Goal: Information Seeking & Learning: Learn about a topic

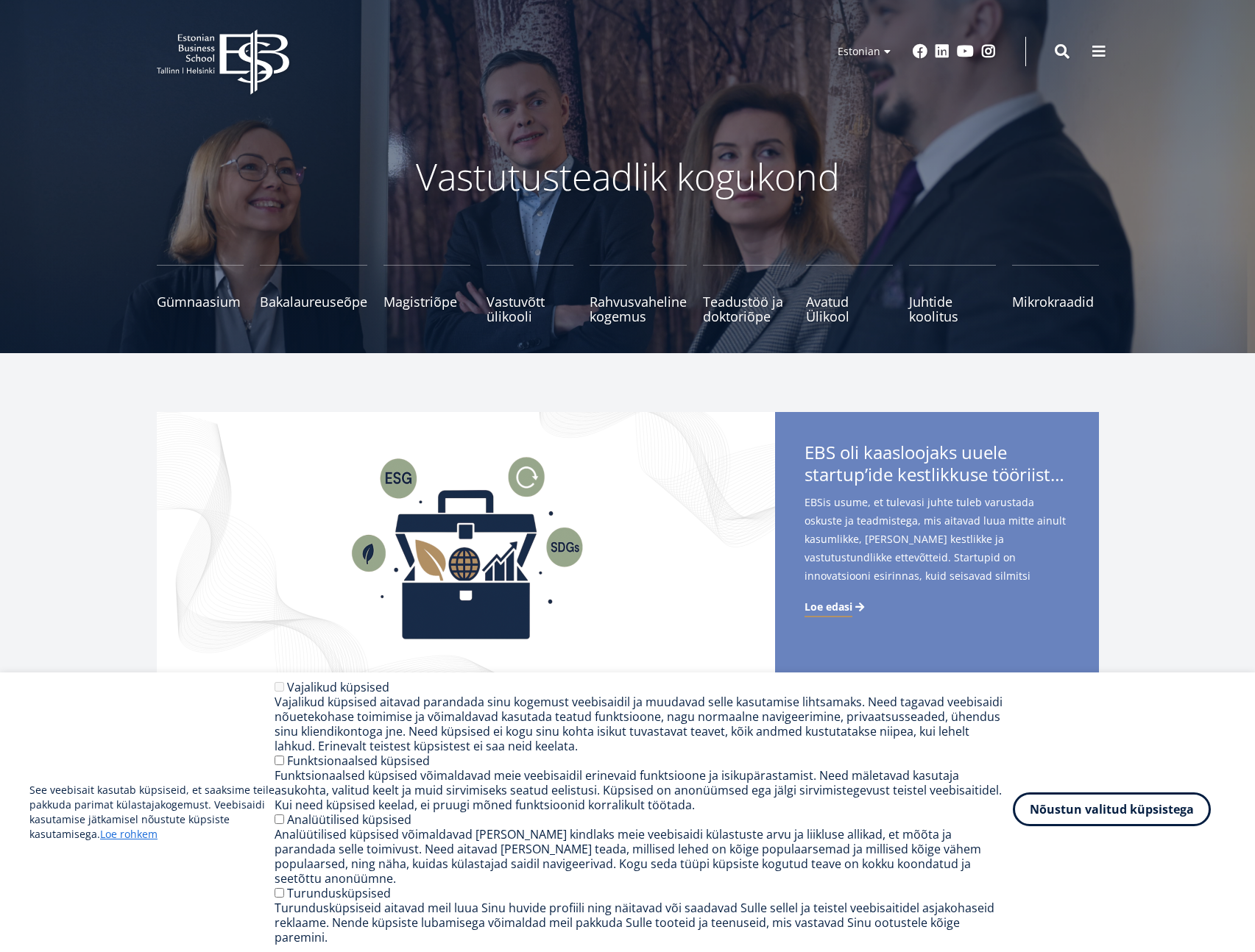
click at [1111, 826] on button "Nõustun valitud küpsistega" at bounding box center [1112, 809] width 198 height 34
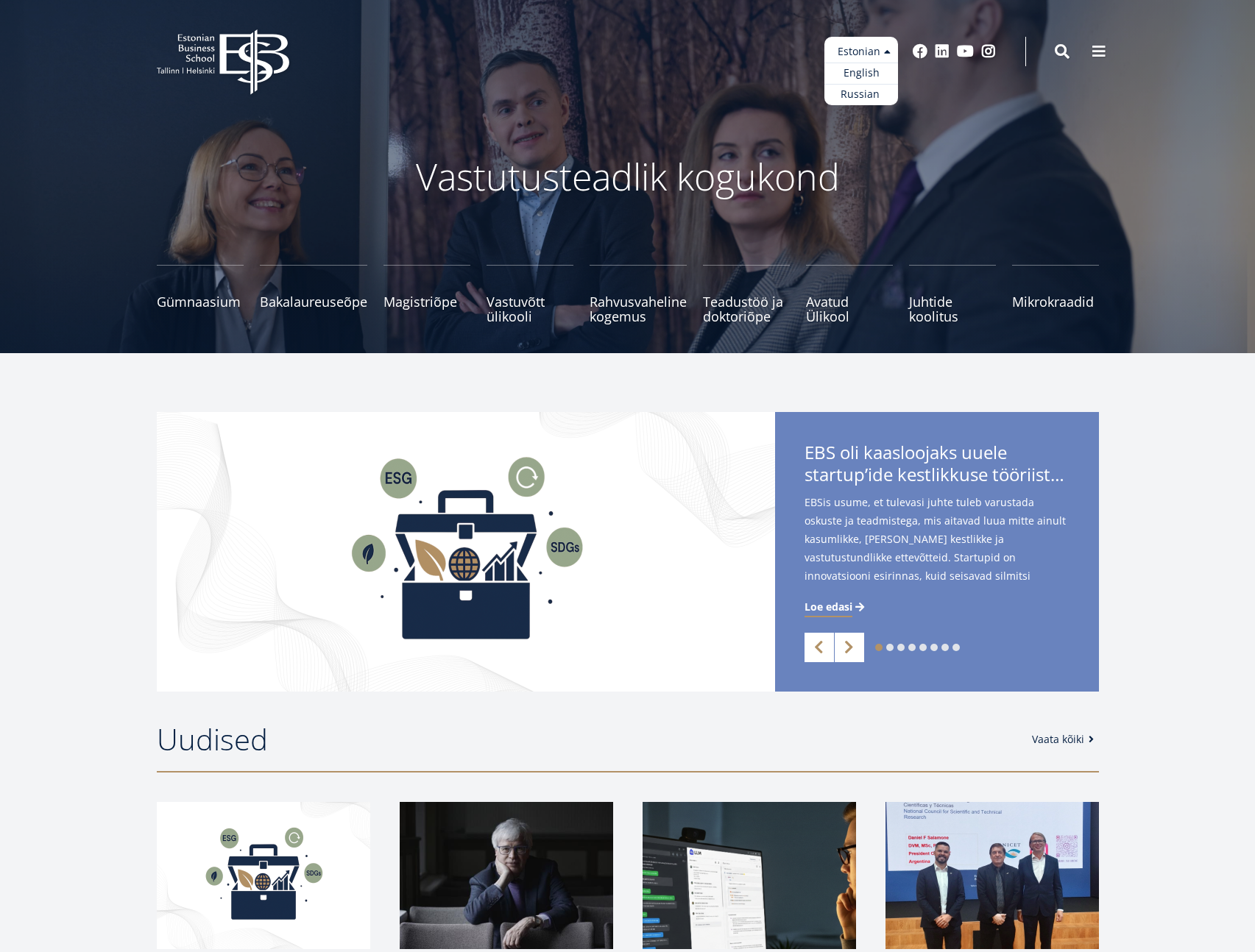
click at [870, 55] on ul "Estonian English Russian" at bounding box center [861, 70] width 74 height 68
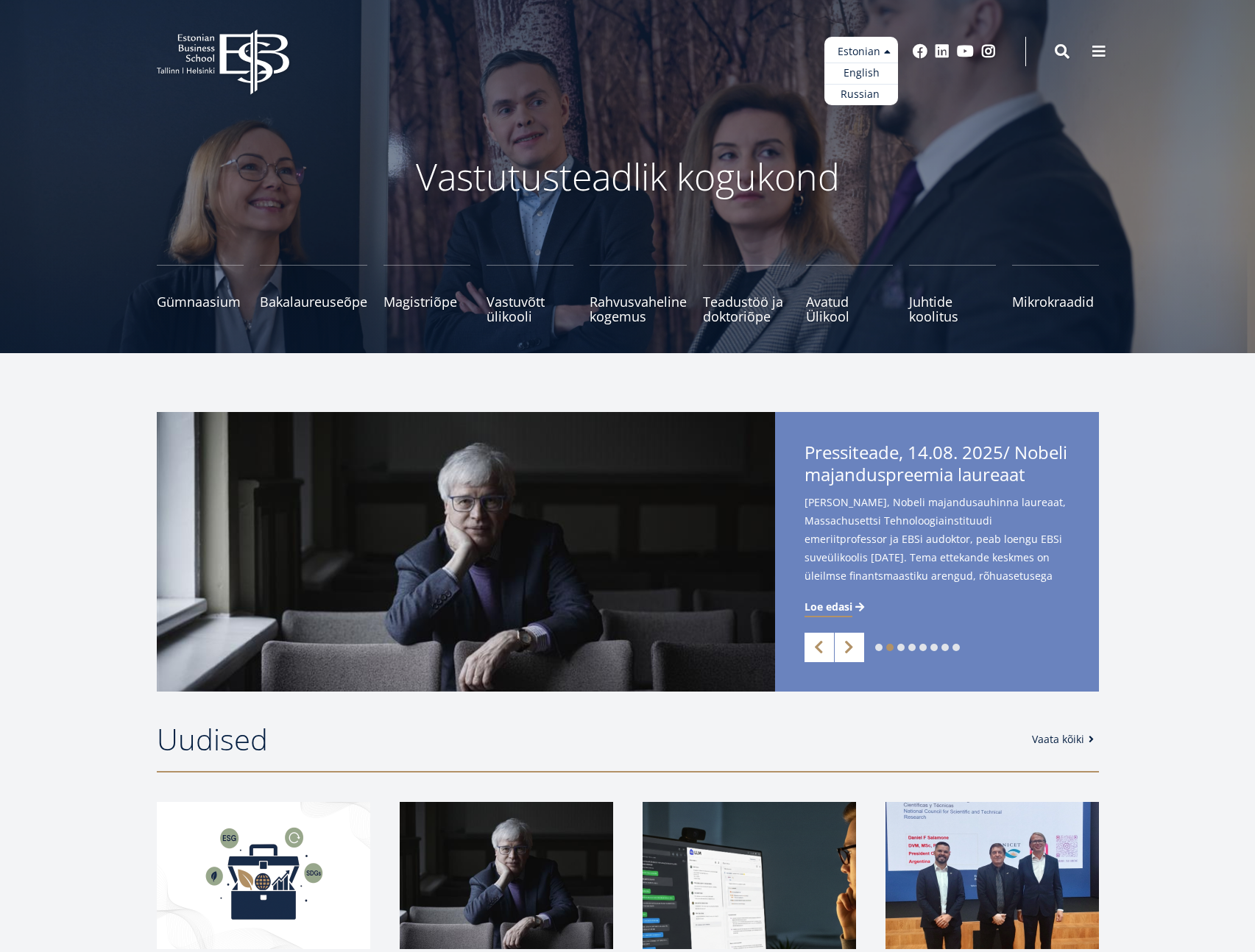
click at [789, 47] on li "Estonian Estonian English Russian" at bounding box center [825, 51] width 147 height 30
click at [726, 83] on header "EBS Logo Created with Sketch. Kasutaja konto menüü Admin Estonian Estonian Engl…" at bounding box center [627, 51] width 1255 height 103
click at [723, 85] on header "EBS Logo Created with Sketch. Kasutaja konto menüü Admin Estonian Estonian Engl…" at bounding box center [627, 51] width 1255 height 103
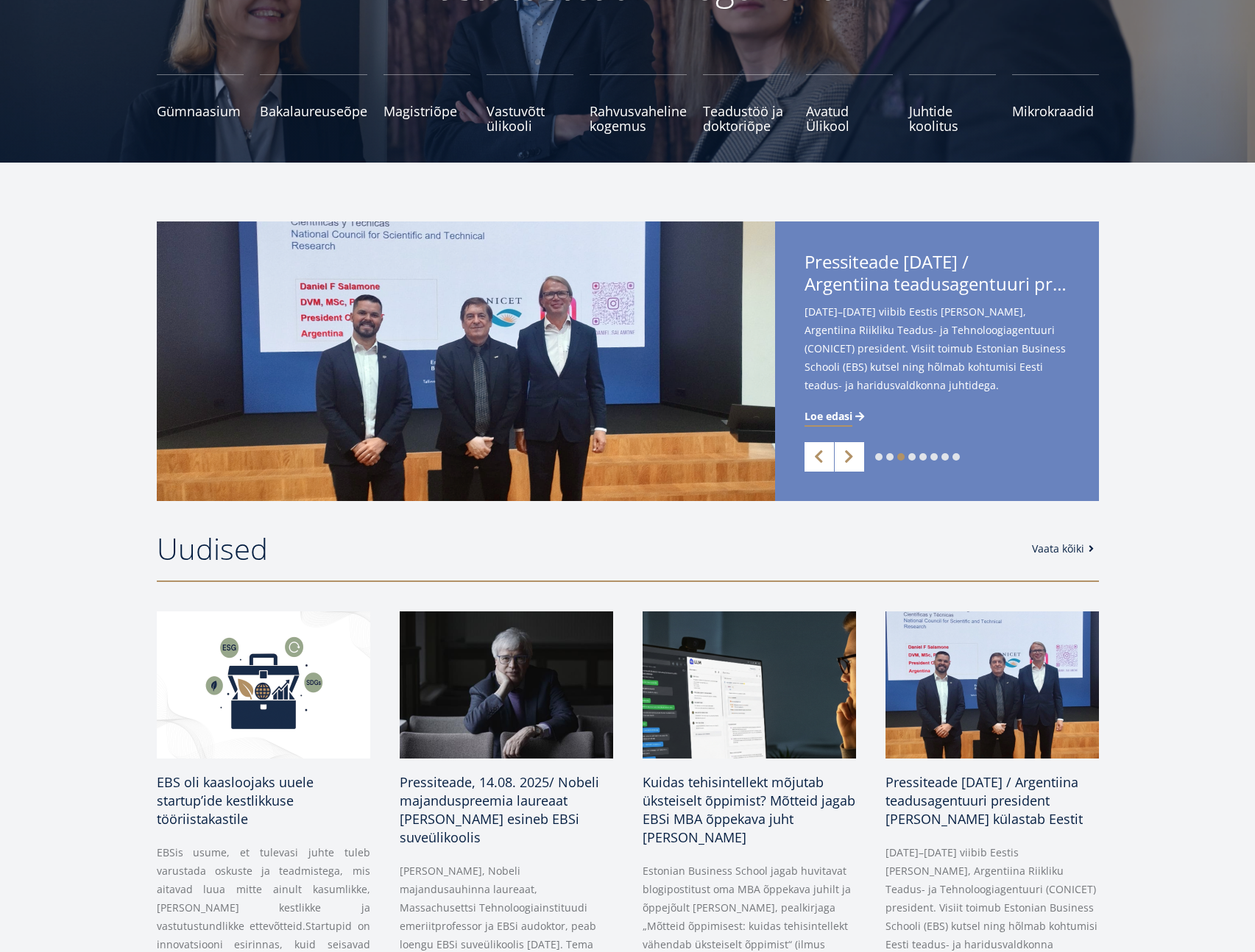
scroll to position [12, 0]
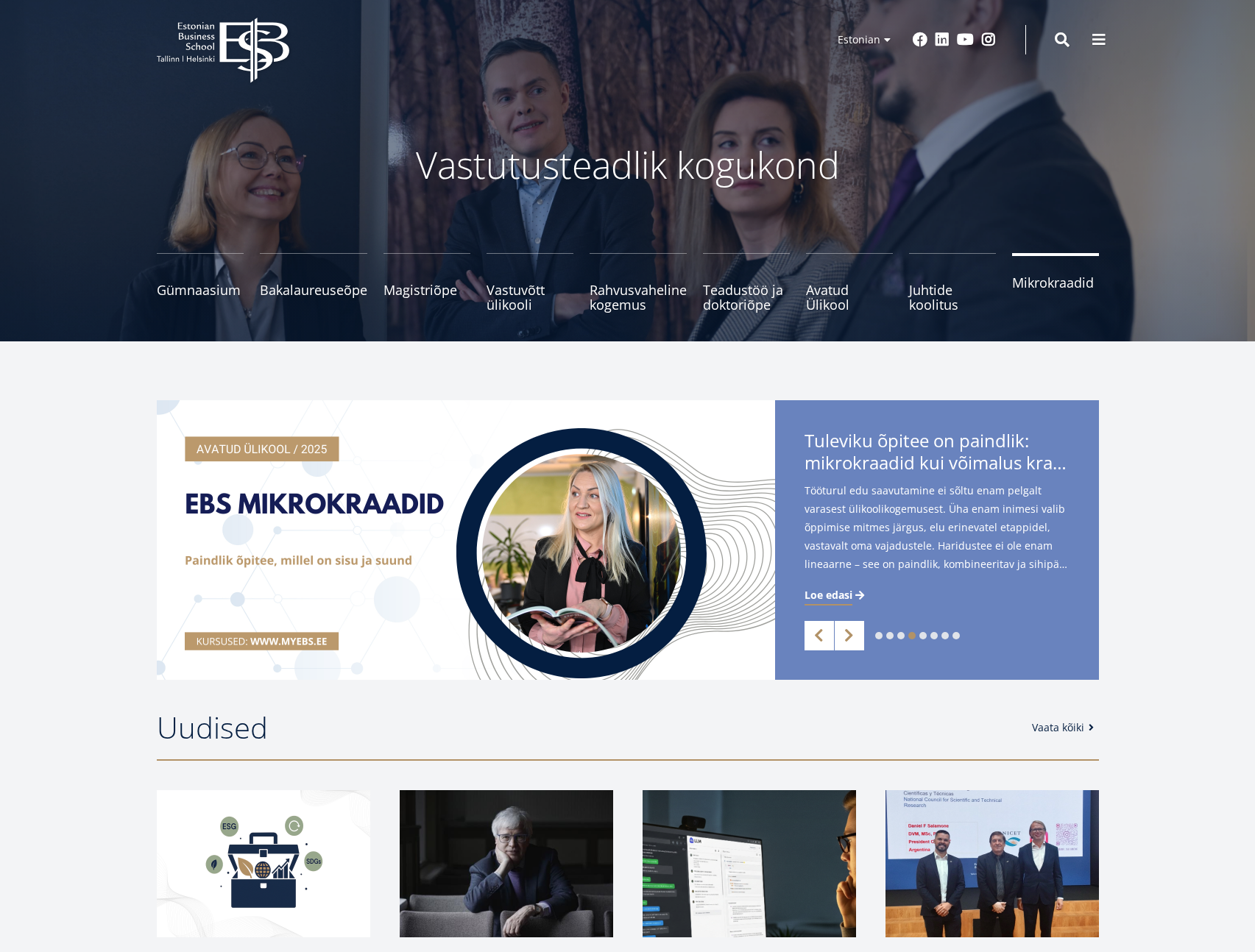
click at [1042, 310] on link "Mikrokraadid" at bounding box center [1055, 282] width 87 height 59
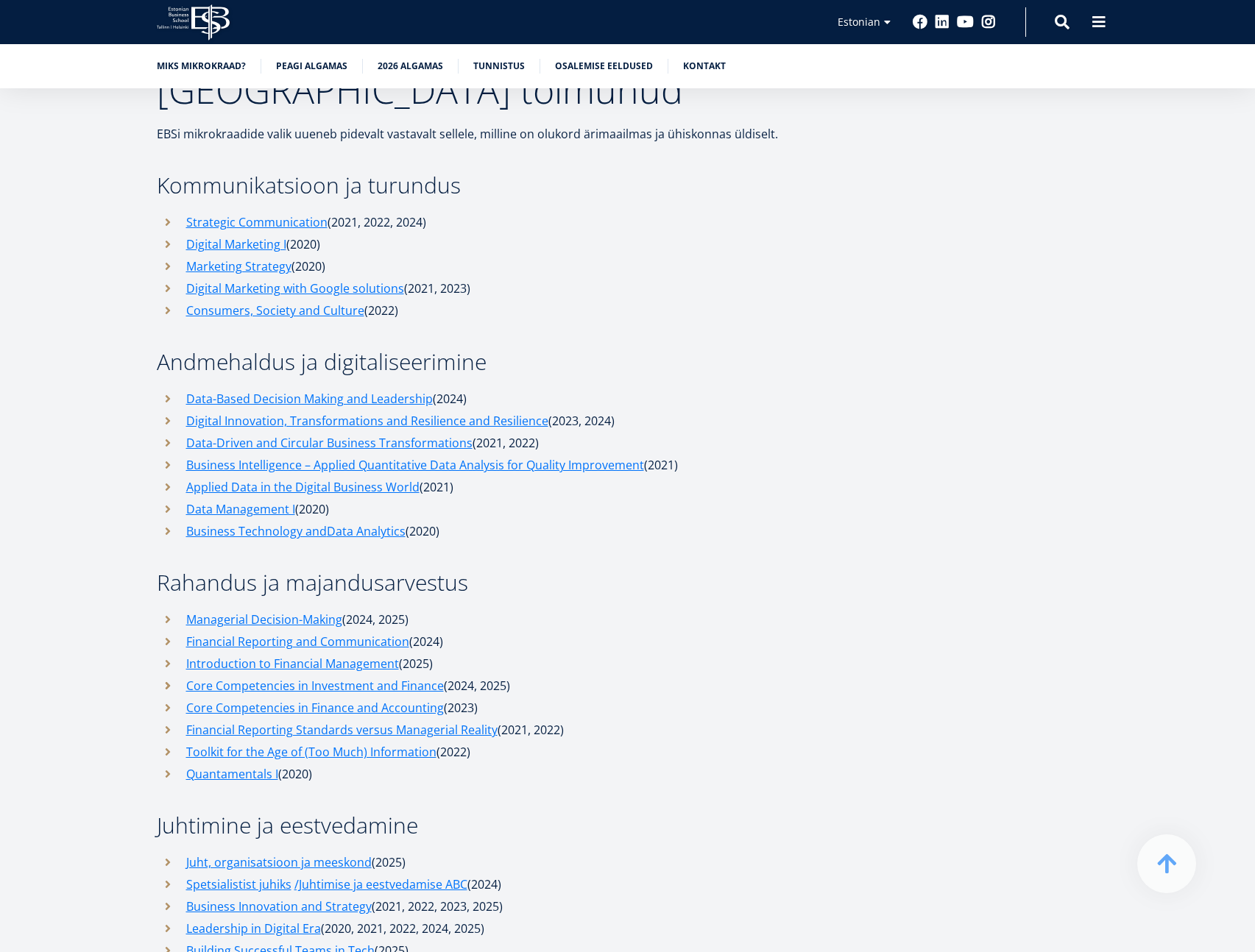
scroll to position [4876, 0]
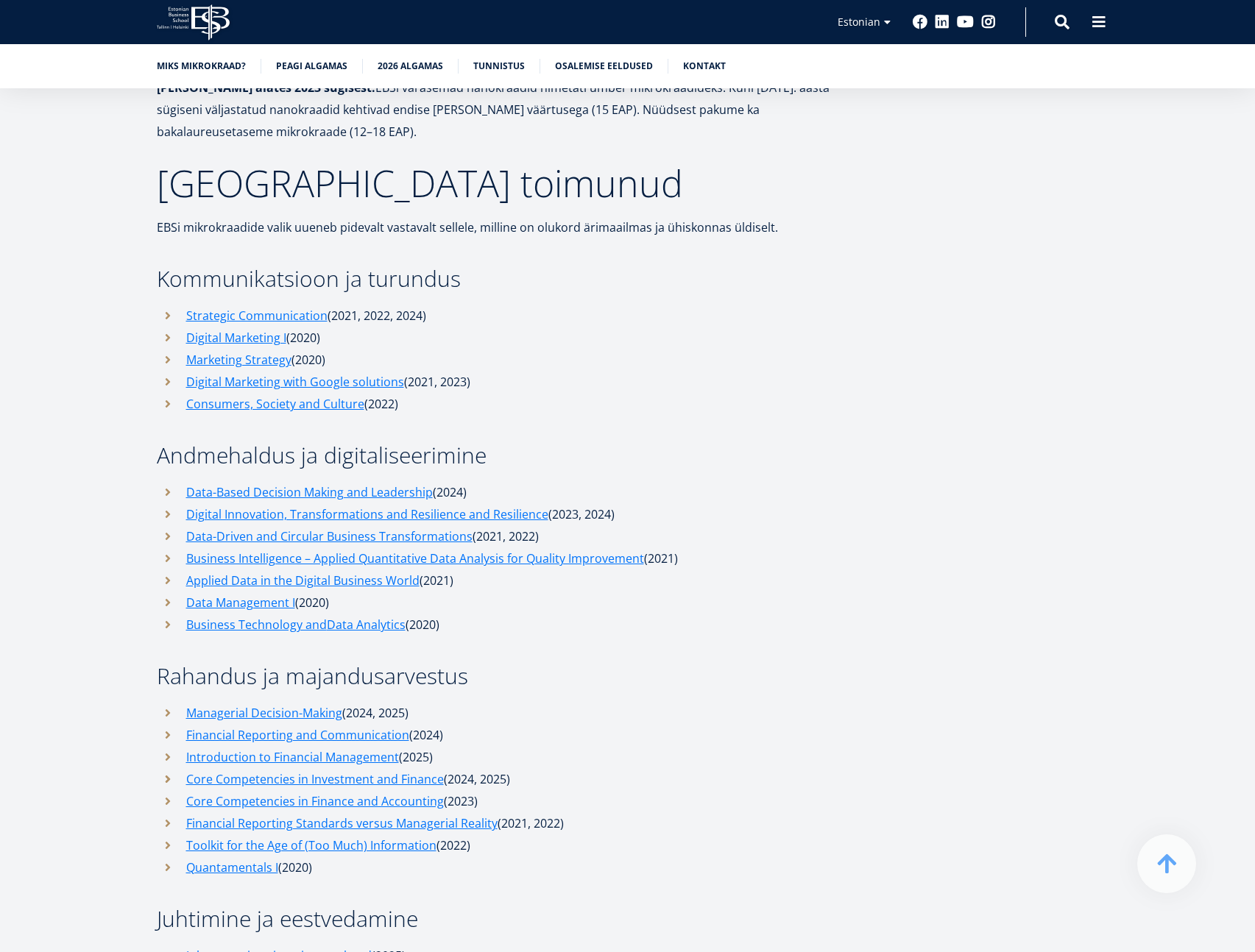
click at [636, 908] on h3 "Juhtimine ja eestvedamine" at bounding box center [506, 919] width 699 height 22
click at [611, 665] on h3 "Rahandus ja majandusarvestus" at bounding box center [506, 676] width 699 height 22
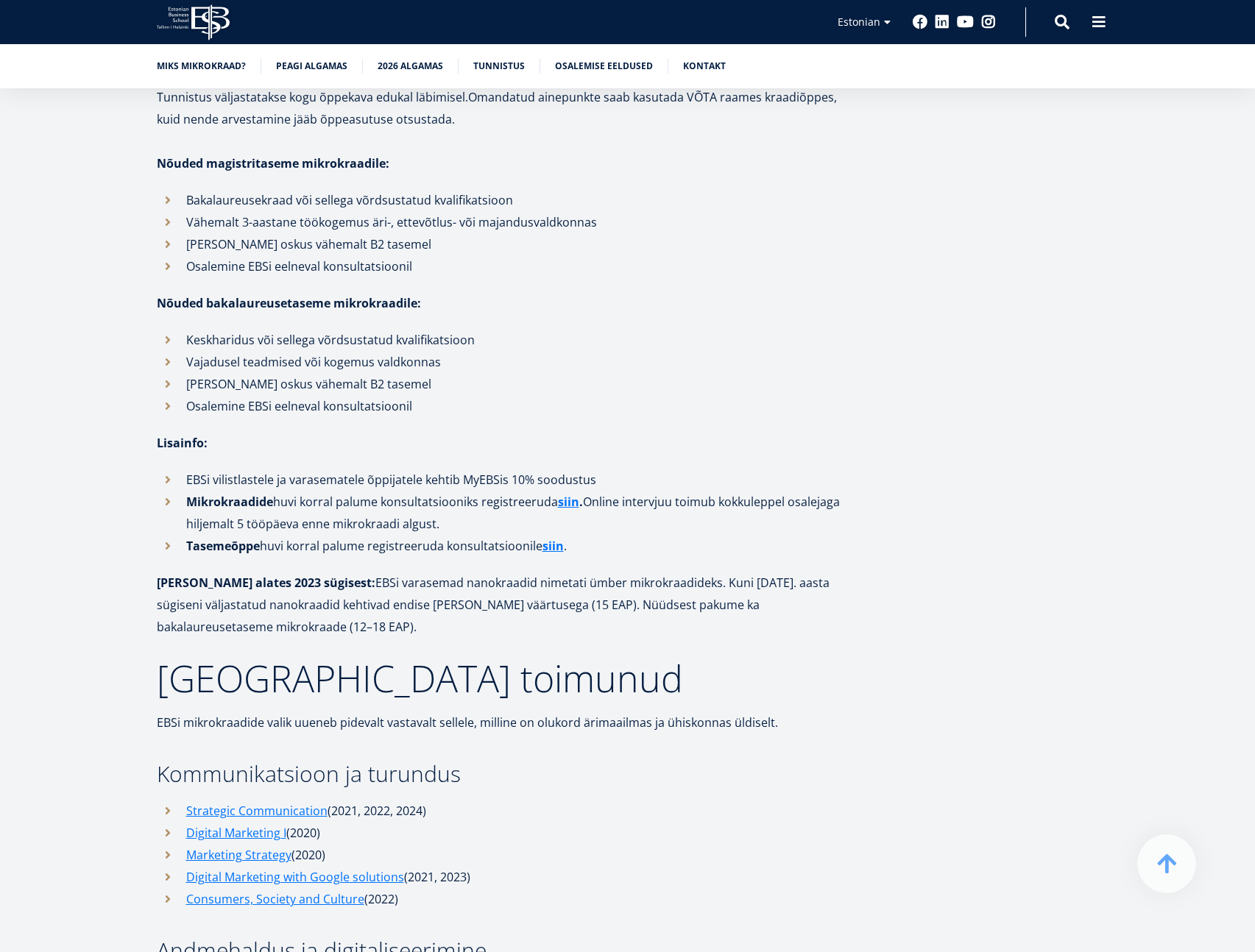
scroll to position [4152, 0]
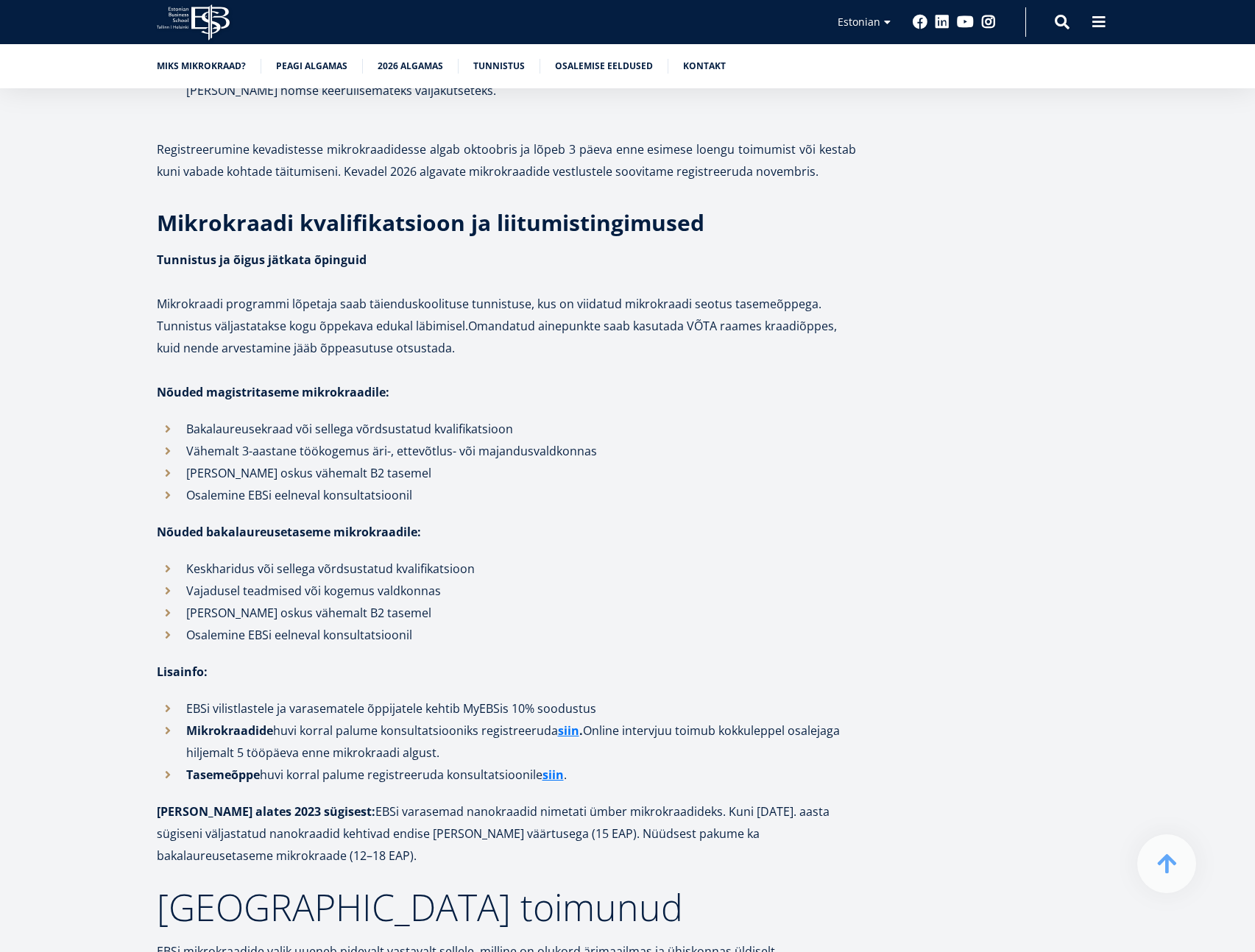
click at [584, 602] on p "[PERSON_NAME] oskus vähemalt B2 tasemel" at bounding box center [521, 613] width 670 height 22
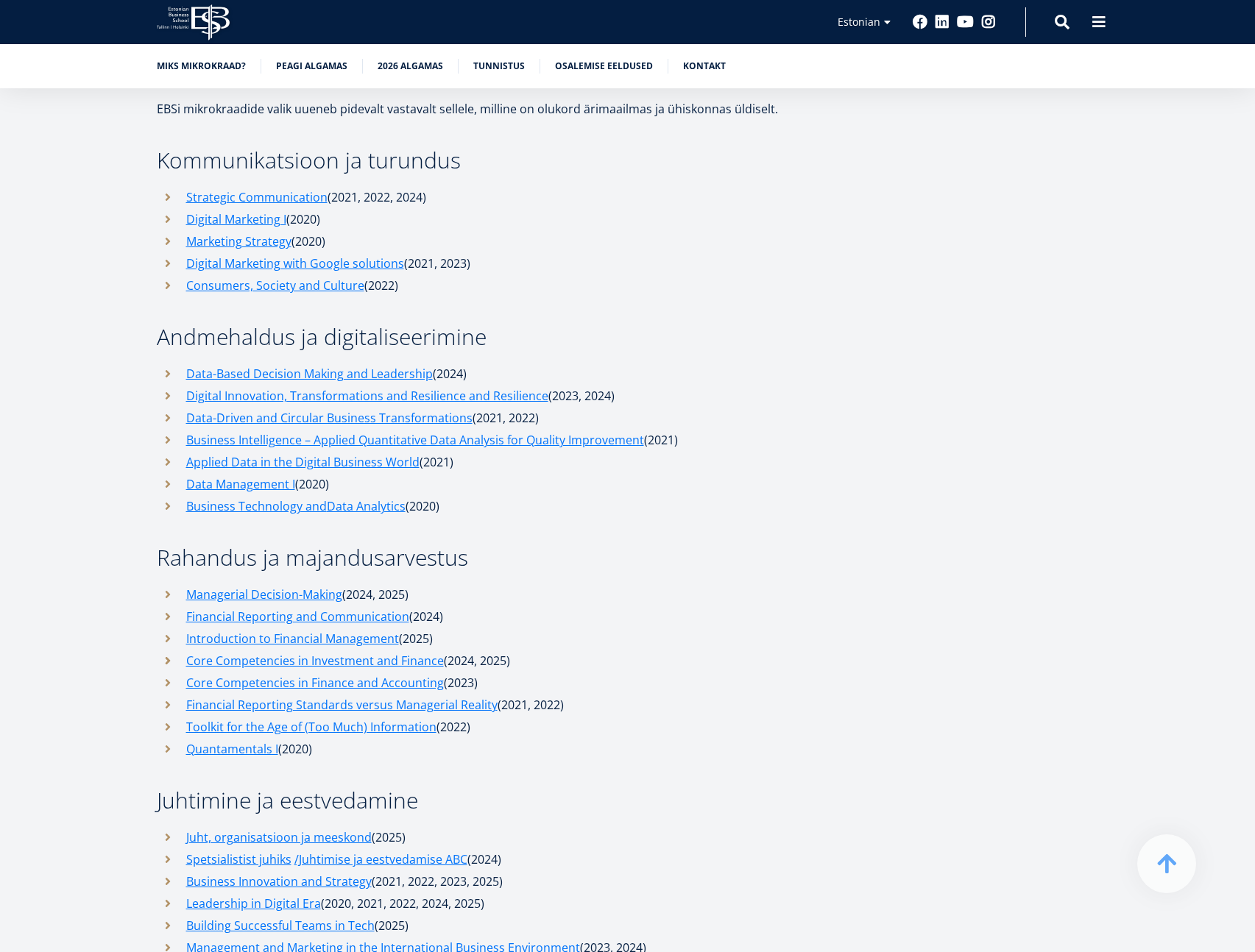
scroll to position [5160, 0]
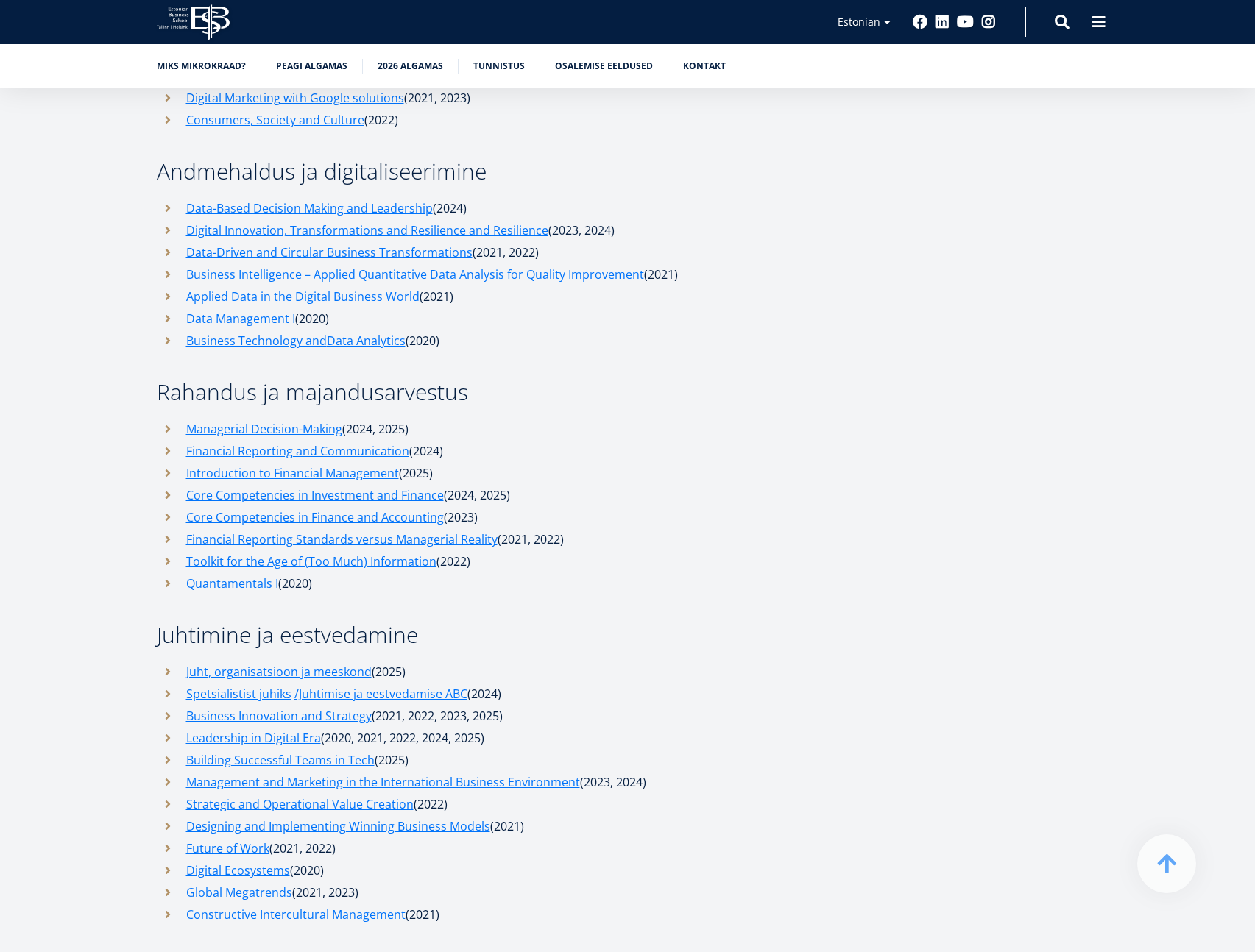
click at [675, 660] on li "Juht, organisatsioon ja meeskond (2025)" at bounding box center [506, 672] width 699 height 22
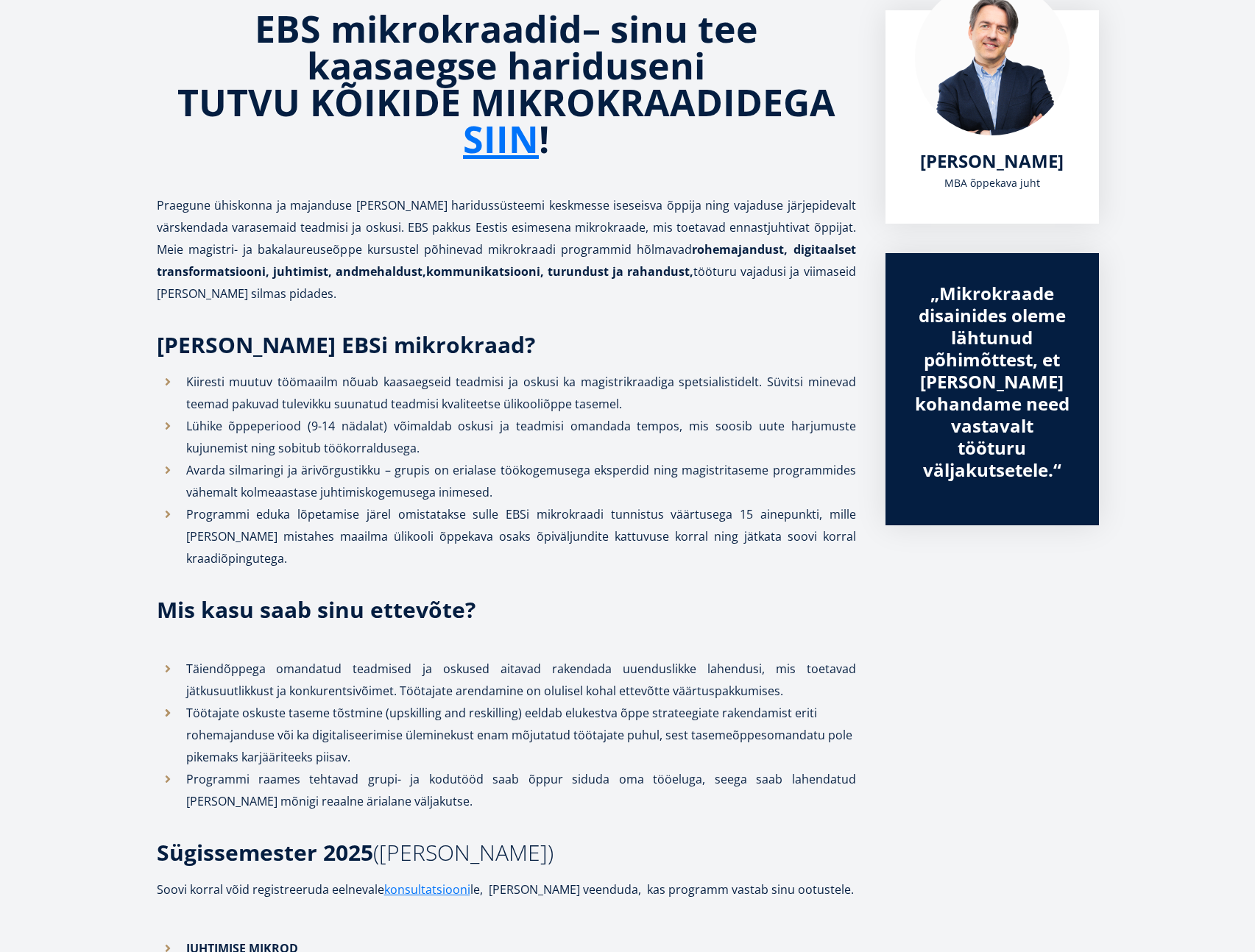
scroll to position [223, 0]
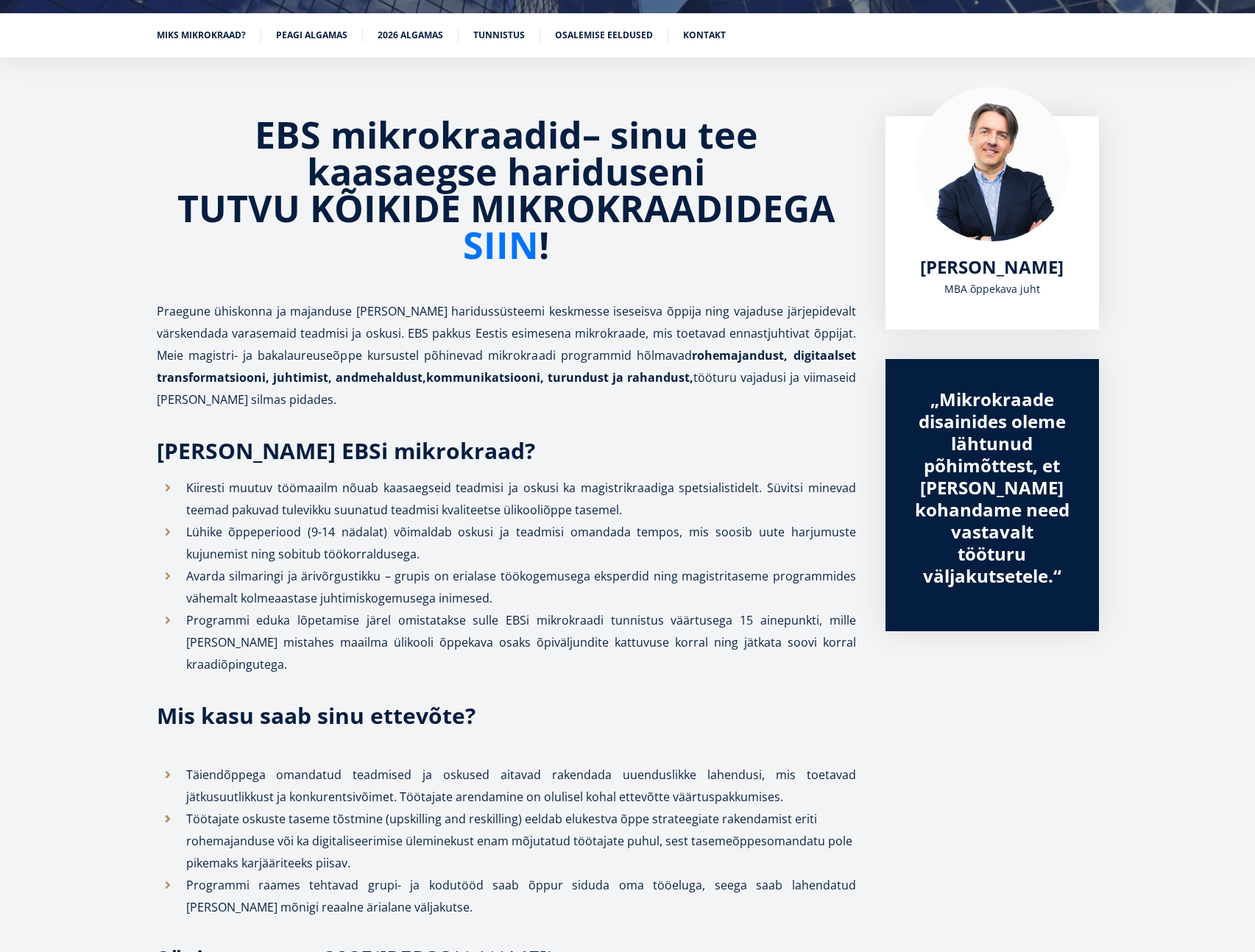
click at [516, 242] on link "SIIN" at bounding box center [500, 244] width 75 height 36
